Goal: Information Seeking & Learning: Find specific fact

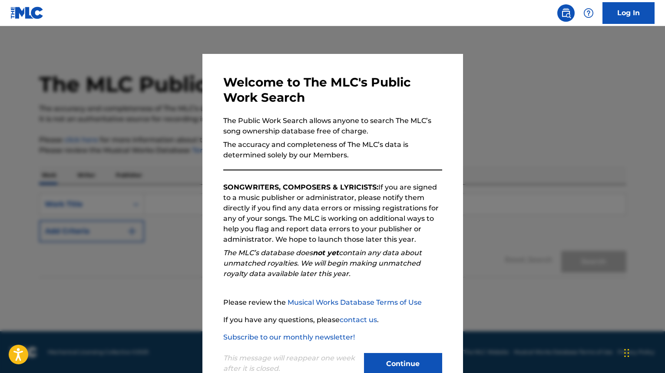
scroll to position [25, 0]
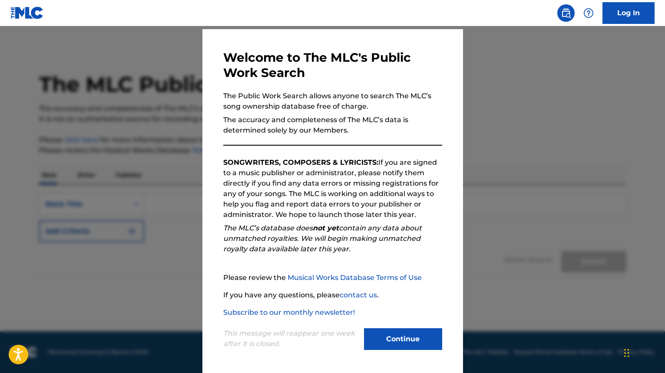
click at [390, 340] on button "Continue" at bounding box center [403, 339] width 78 height 22
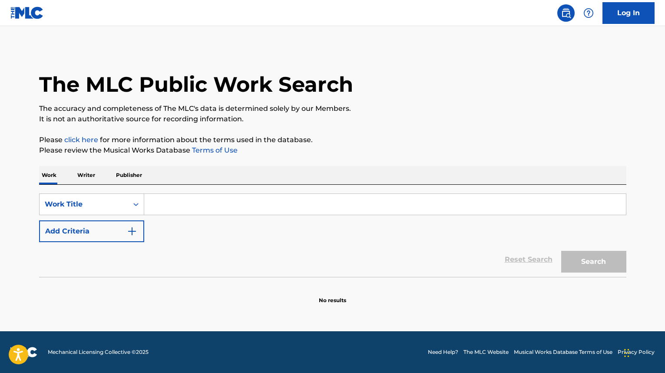
click at [155, 201] on input "Search Form" at bounding box center [385, 204] width 482 height 21
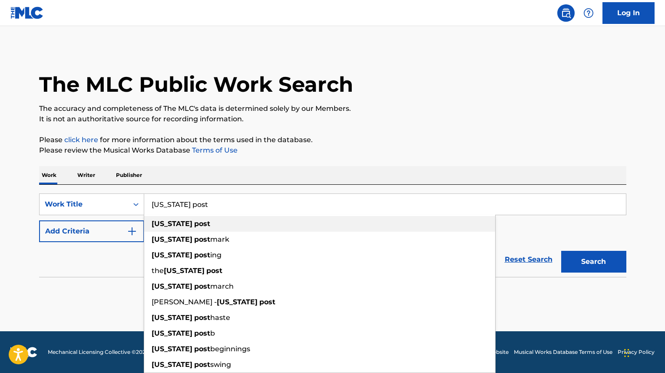
type input "washington post"
click at [159, 226] on strong "washington" at bounding box center [172, 223] width 41 height 8
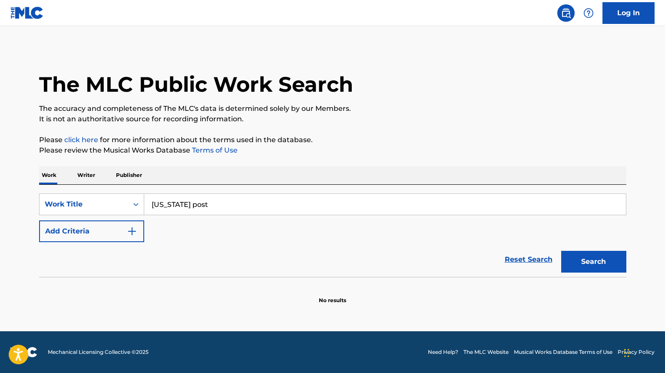
click at [102, 232] on button "Add Criteria" at bounding box center [91, 231] width 105 height 22
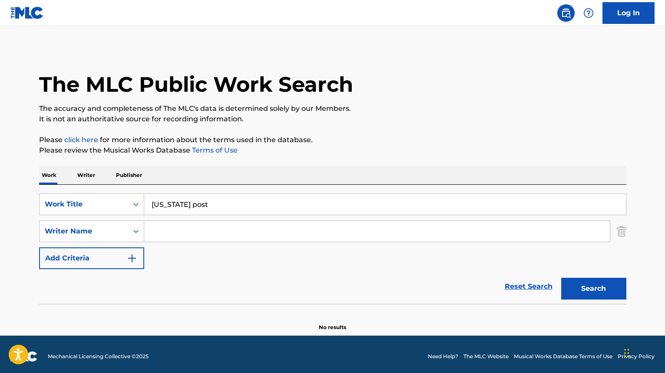
click at [165, 232] on input "Search Form" at bounding box center [376, 231] width 465 height 21
type input "blainville"
click at [561, 277] on button "Search" at bounding box center [593, 288] width 65 height 22
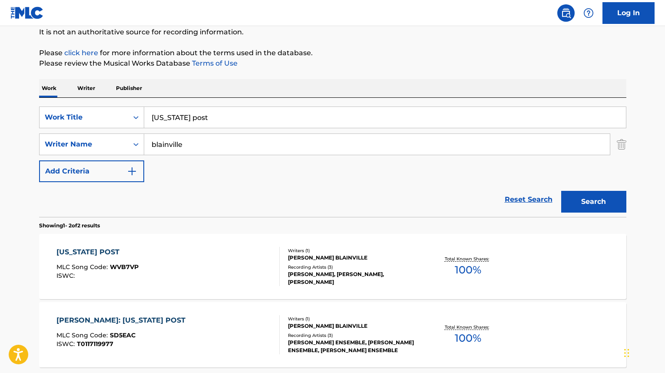
scroll to position [130, 0]
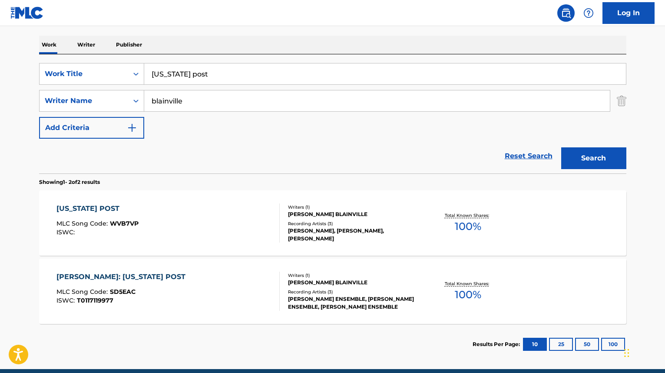
click at [268, 220] on div "WASHINGTON POST MLC Song Code : WVB7VP ISWC :" at bounding box center [167, 222] width 223 height 39
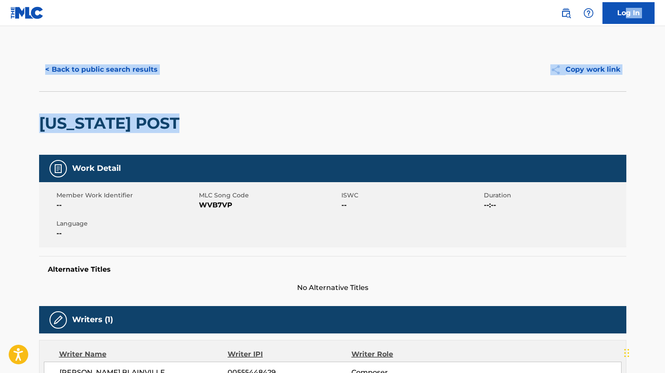
drag, startPoint x: 619, startPoint y: 137, endPoint x: 625, endPoint y: 24, distance: 112.6
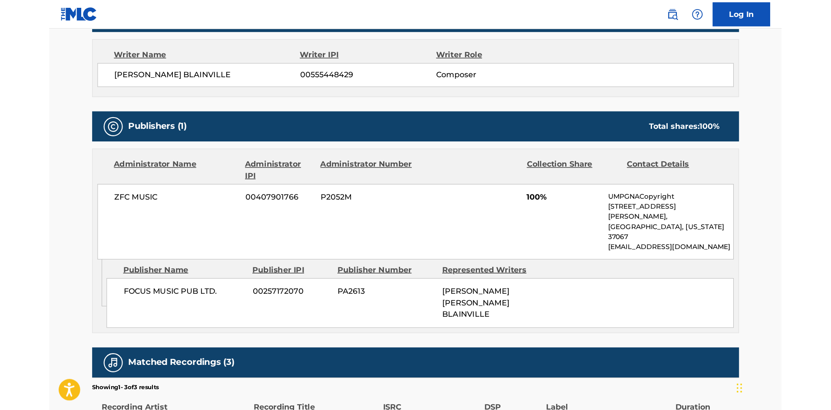
scroll to position [261, 0]
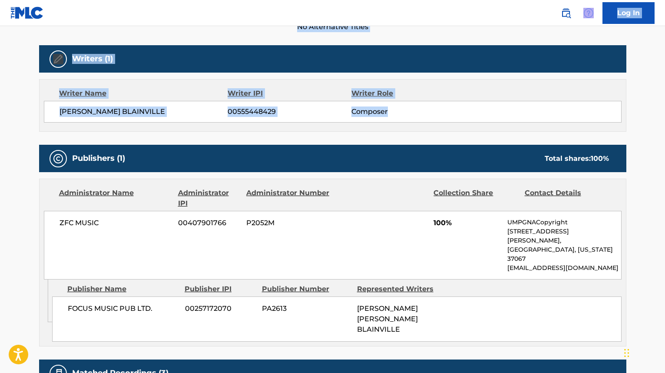
drag, startPoint x: 597, startPoint y: 18, endPoint x: 601, endPoint y: 130, distance: 112.1
click at [601, 130] on div "Log In < Back to public search results Copy work link WASHINGTON POST Work Deta…" at bounding box center [332, 140] width 665 height 802
drag, startPoint x: 601, startPoint y: 128, endPoint x: 604, endPoint y: 119, distance: 9.6
click at [601, 127] on div "Writer Name Writer IPI Writer Role KEITH J. BLAINVILLE 00555448429 Composer" at bounding box center [332, 105] width 587 height 53
click at [638, 81] on main "< Back to public search results Copy work link WASHINGTON POST Work Detail Memb…" at bounding box center [332, 133] width 665 height 734
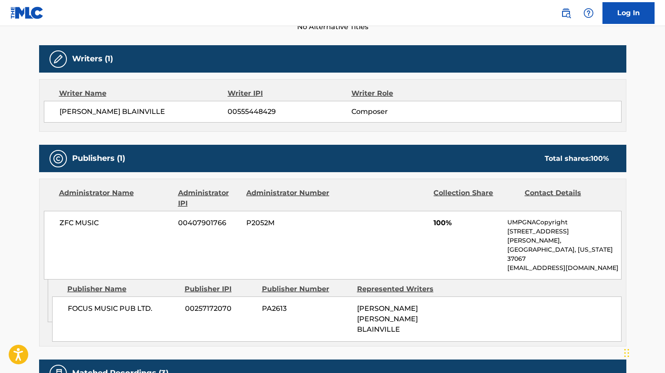
click at [638, 81] on main "< Back to public search results Copy work link WASHINGTON POST Work Detail Memb…" at bounding box center [332, 133] width 665 height 734
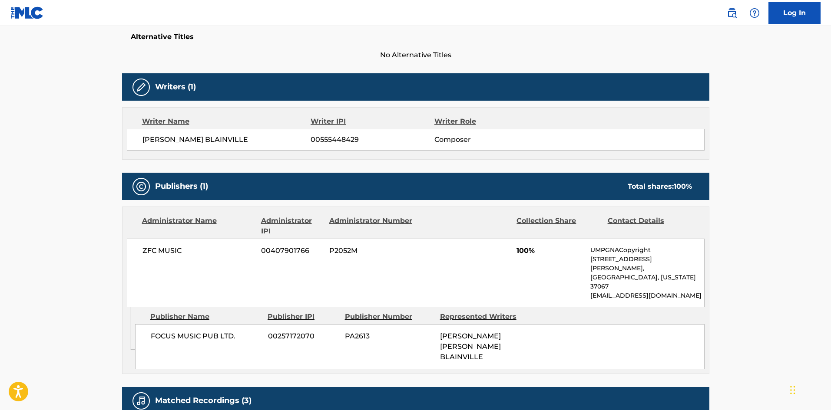
scroll to position [189, 0]
